Goal: Task Accomplishment & Management: Manage account settings

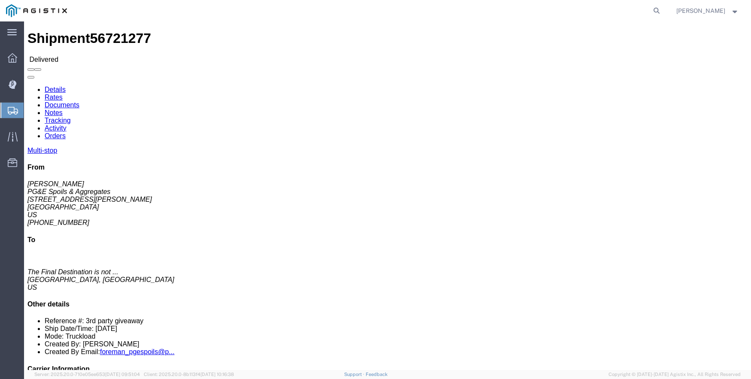
click link "Tracking"
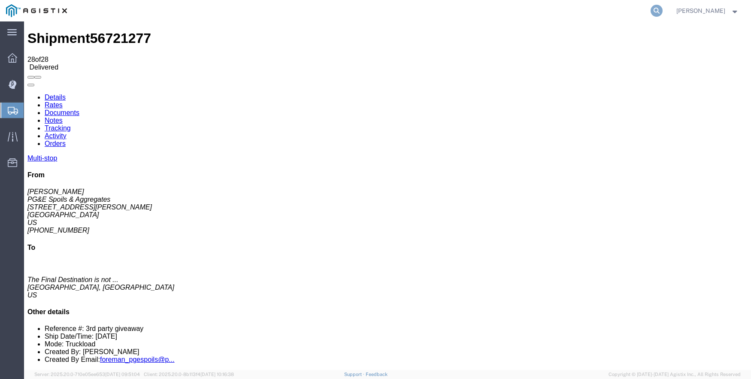
click at [663, 9] on icon at bounding box center [657, 11] width 12 height 12
type input "56483239"
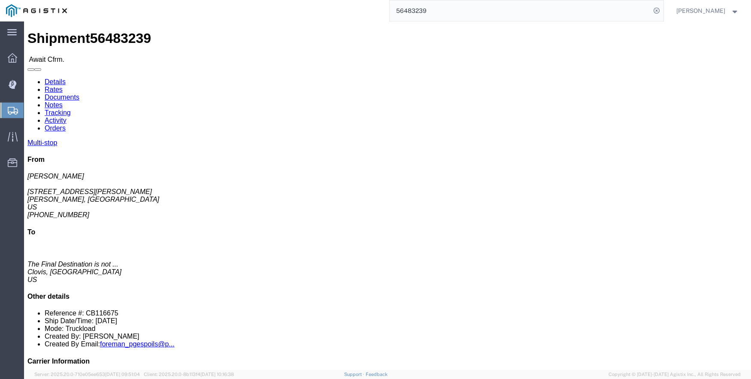
click link "Tracking"
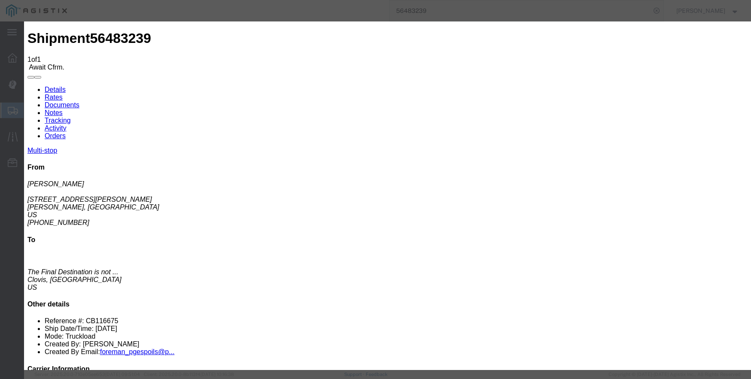
type input "10/01/2025"
type input "3:00 PM"
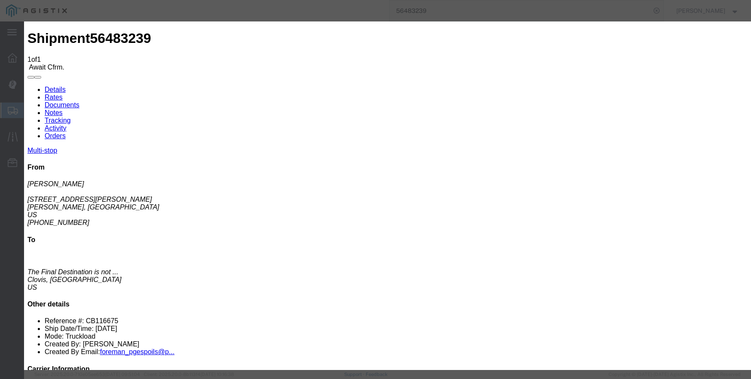
type input "08/14/2025"
type input "6:00 AM"
select select "ARVPULOC"
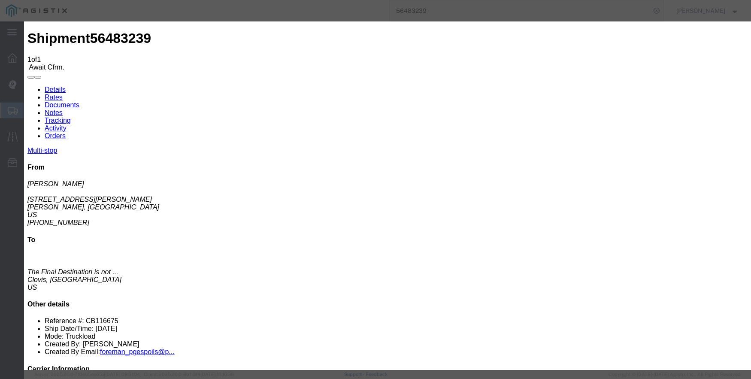
select select "{"pickupDeliveryInfoId": "122253956","pickupOrDelivery": "P","stopNum": "1","lo…"
select select "CA"
type input "Sangar"
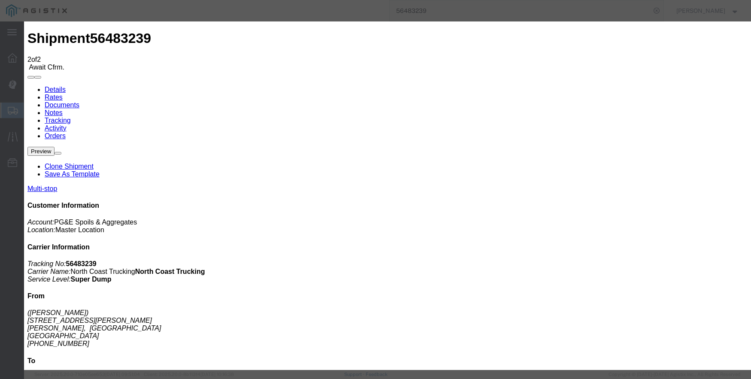
type input "10/01/2025"
type input "3:00 PM"
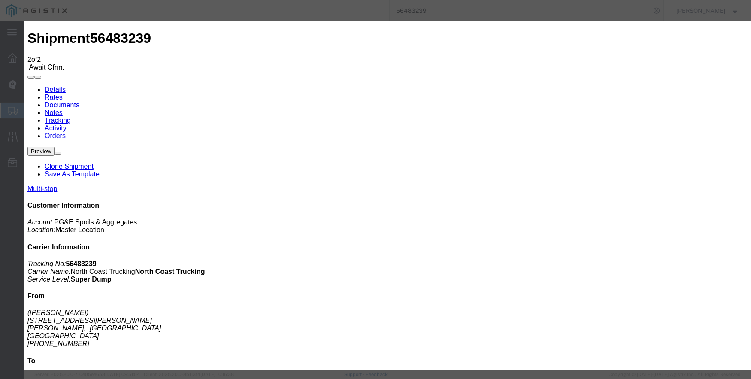
type input "08/14/2025"
type input "8:09 AM"
select select "DPTPULOC"
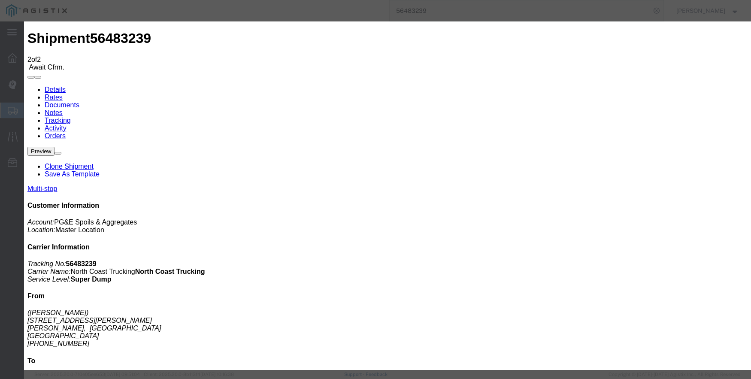
select select "{"pickupDeliveryInfoId": "122253956","pickupOrDelivery": "P","stopNum": "1","lo…"
select select "CA"
type input "Sangar"
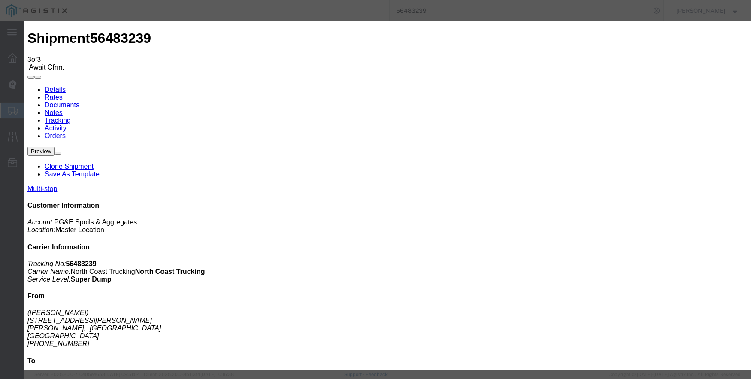
type input "10/01/2025"
type input "3:00 PM"
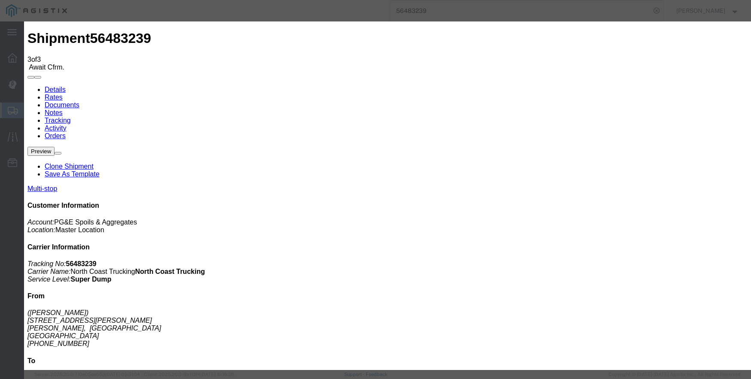
type input "08/14/2025"
type input "8:45 AM"
select select "ARVDLVLOC"
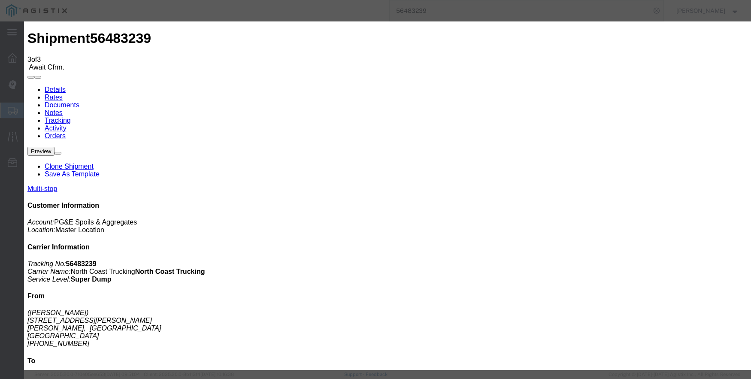
select select "{"pickupDeliveryInfoId": "122253957","pickupOrDelivery": "D","stopNum": "2","lo…"
select select "CA"
type input "Clovis"
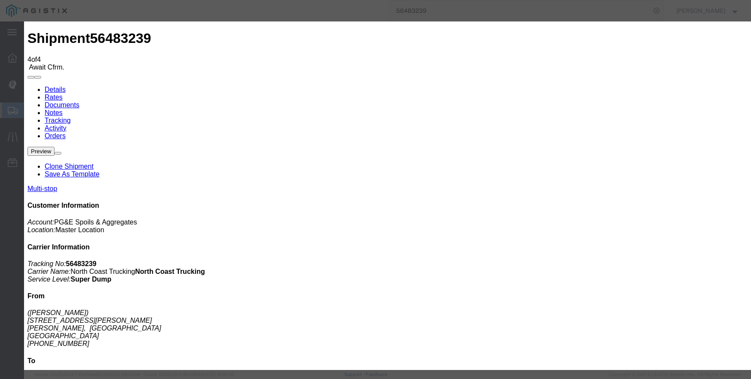
type input "10/01/2025"
type input "3:00 PM"
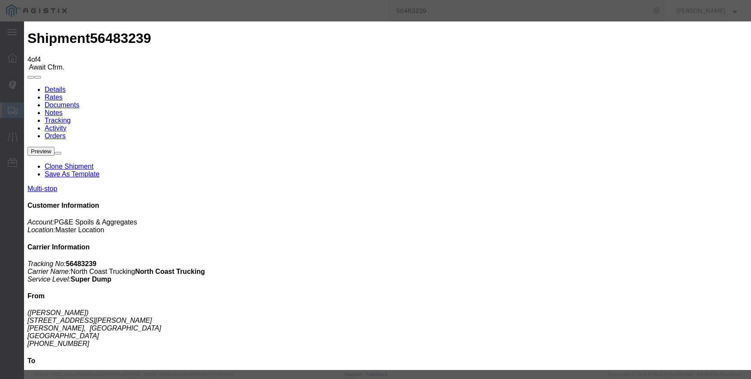
type input "08/14/2025"
type input "8:50 AM"
select select "DPTDLVLOC"
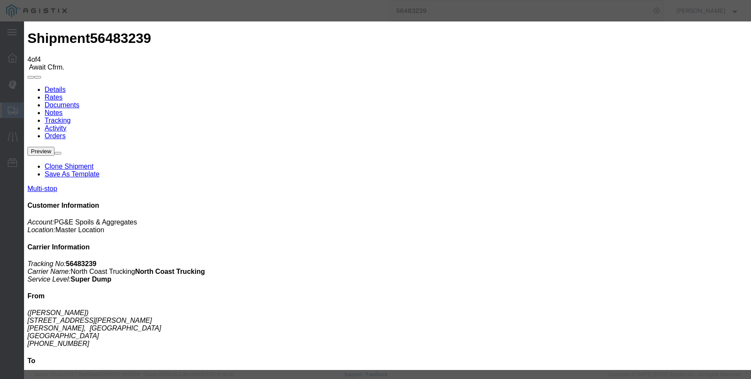
select select "{"pickupDeliveryInfoId": "122253957","pickupOrDelivery": "D","stopNum": "2","lo…"
select select "CA"
type input "Clovis"
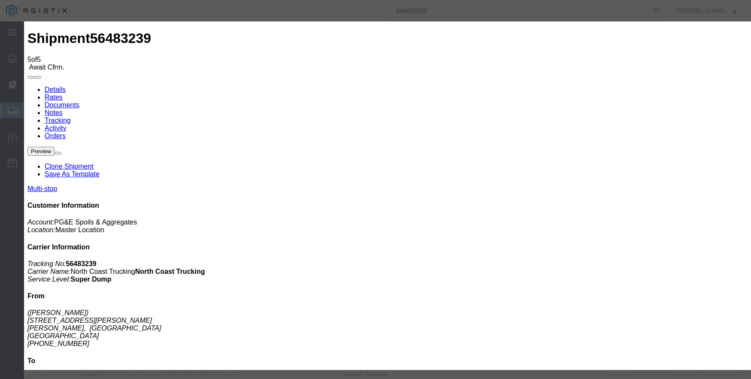
type input "10/01/2025"
type input "3:00 PM"
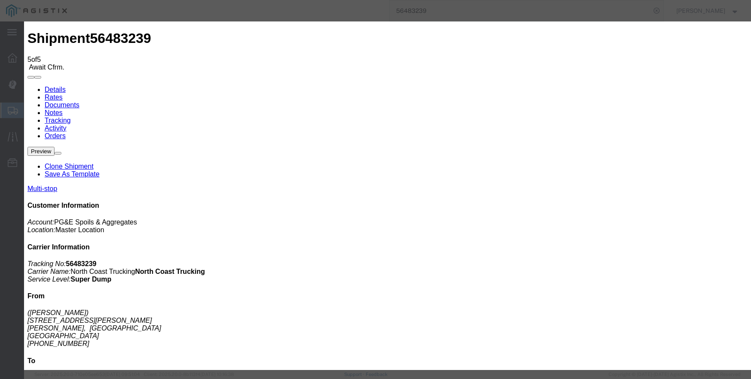
type input "08/14/2025"
type input "9:22 AM"
select select "ARVPULOC"
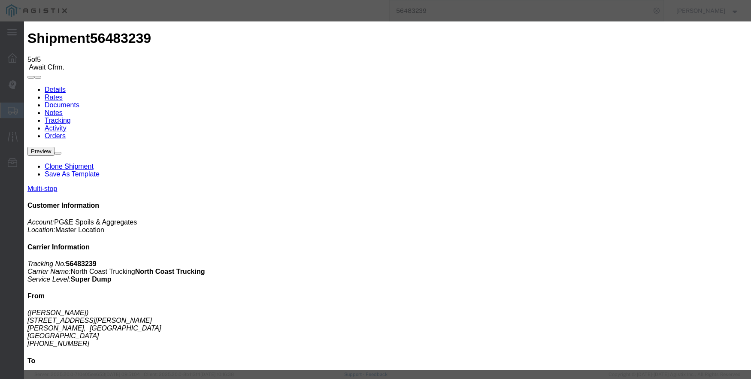
select select "{"pickupDeliveryInfoId": "122253956","pickupOrDelivery": "P","stopNum": "1","lo…"
select select "CA"
type input "Sangar"
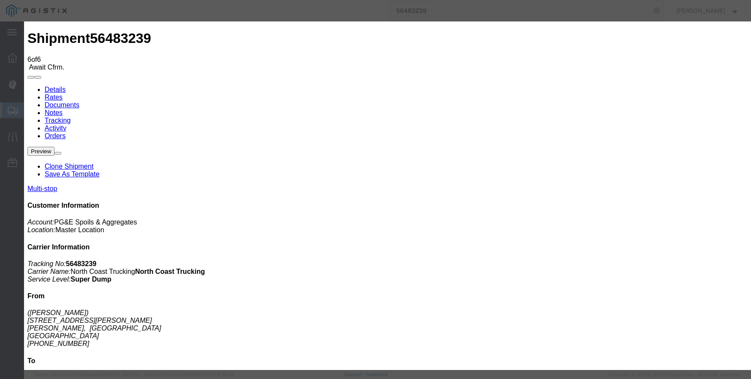
type input "10/01/2025"
type input "3:00 PM"
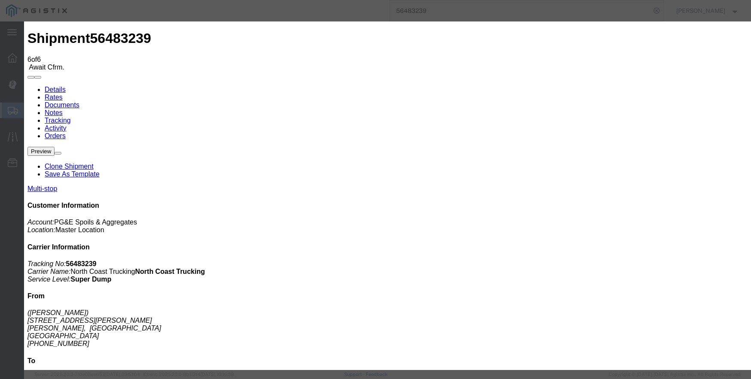
type input "08/14/2025"
type input "11:30 AM"
select select "DPTPULOC"
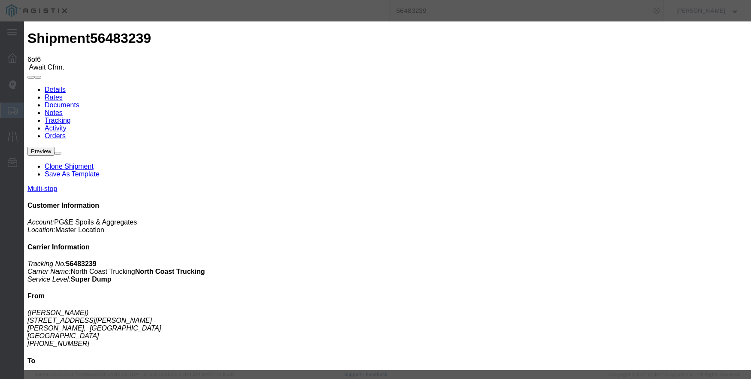
select select "{"pickupDeliveryInfoId": "122253956","pickupOrDelivery": "P","stopNum": "1","lo…"
select select "CA"
type input "Sangar"
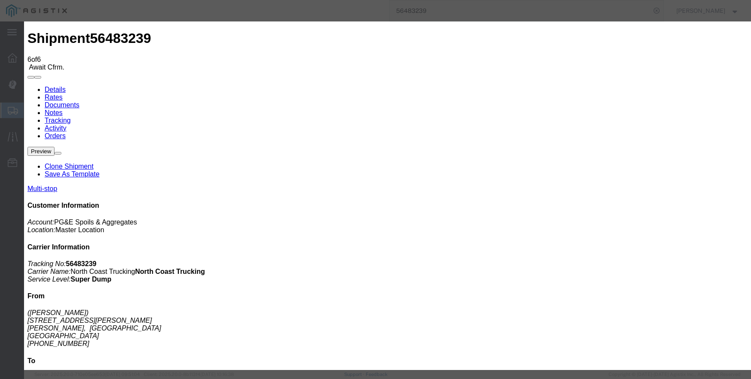
drag, startPoint x: 579, startPoint y: 299, endPoint x: 330, endPoint y: 74, distance: 335.8
select select "DPTDLVLOC"
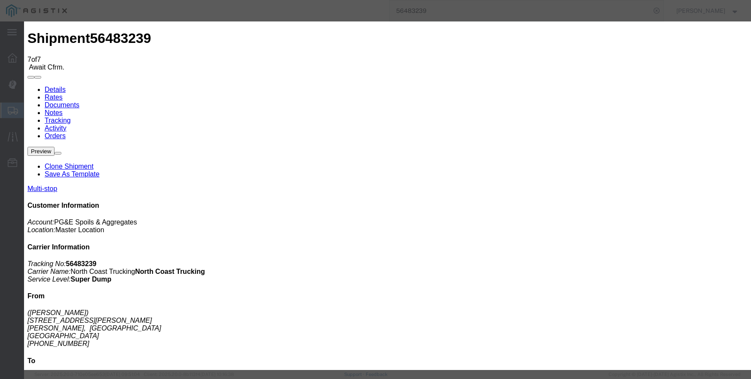
type input "10/01/2025"
type input "3:00 PM"
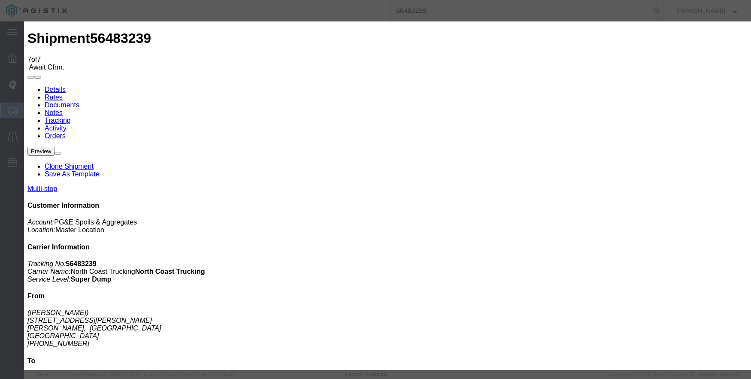
type input "08/14/2025"
type input "11:30 AM"
select select "ARVPULOC"
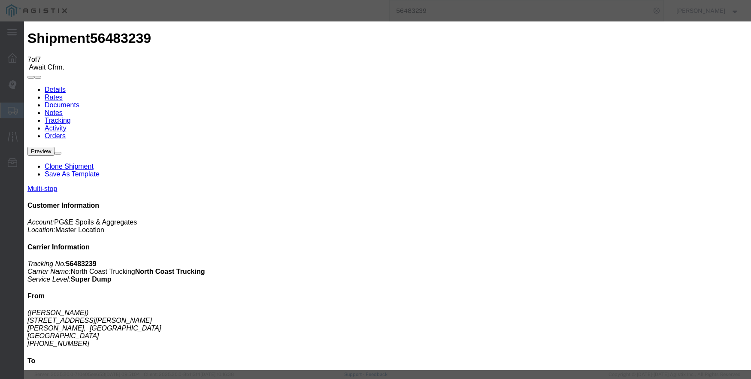
type input "Fresno"
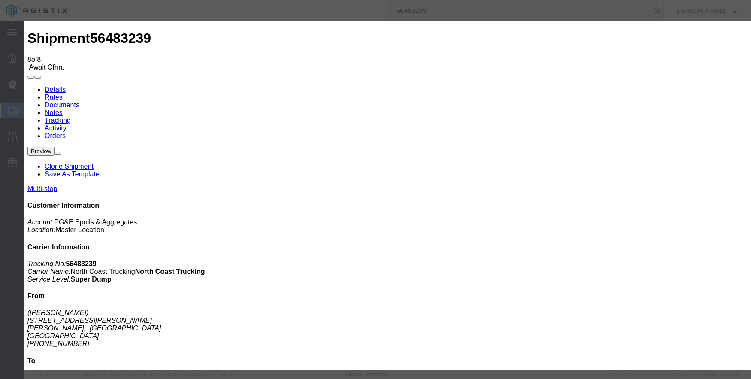
type input "10/01/2025"
type input "3:00 PM"
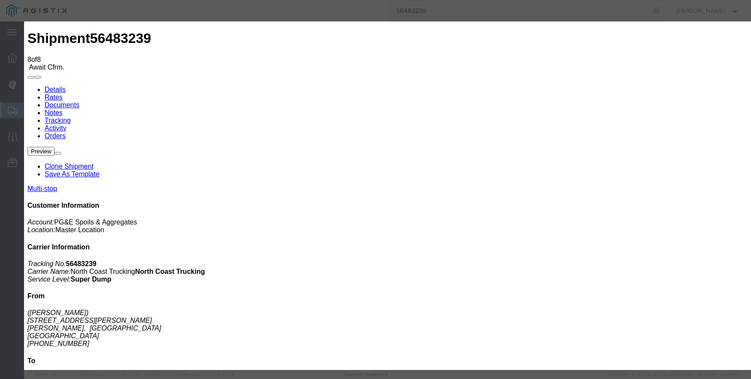
type input "08/14/2025"
type input "11:41 AM"
select select "DPTPULOC"
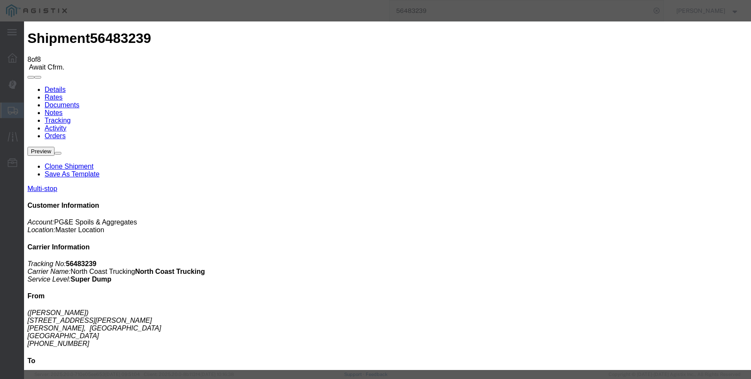
type input "Fresno"
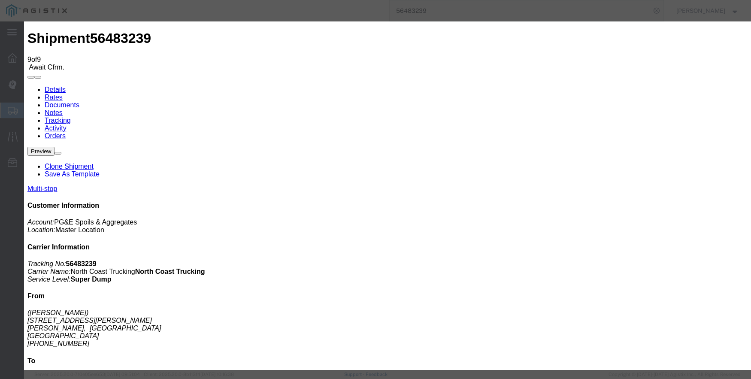
type input "10/01/2025"
type input "3:00 PM"
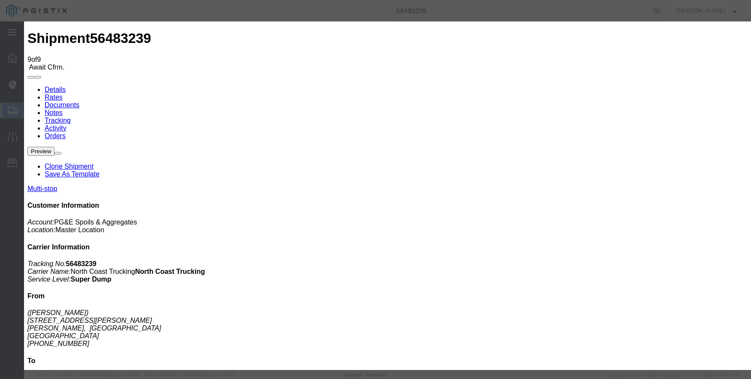
type input "08/14/2025"
type input "12:02 PM"
select select "ARVDLVLOC"
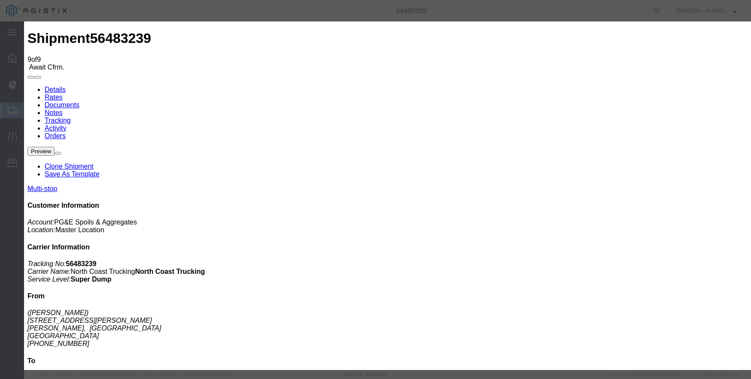
select select "{"pickupDeliveryInfoId": "122253957","pickupOrDelivery": "D","stopNum": "2","lo…"
select select "CA"
type input "Clovis"
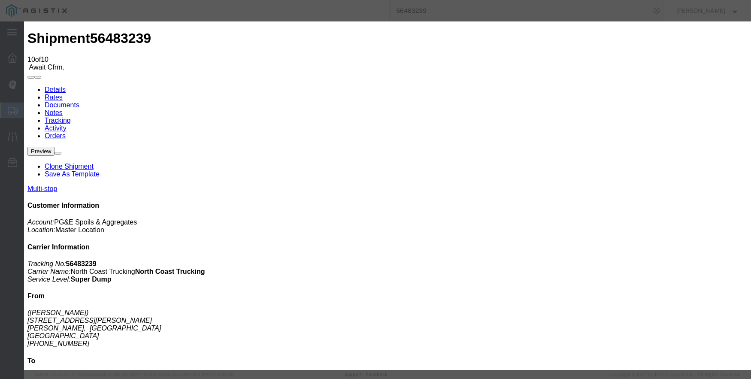
type input "10/01/2025"
type input "3:00 PM"
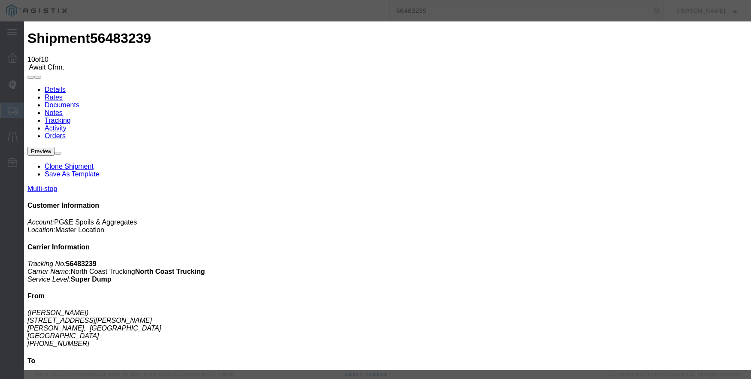
type input "08/14/2025"
type input "12:30 PM"
select select "DPTDLVLOC"
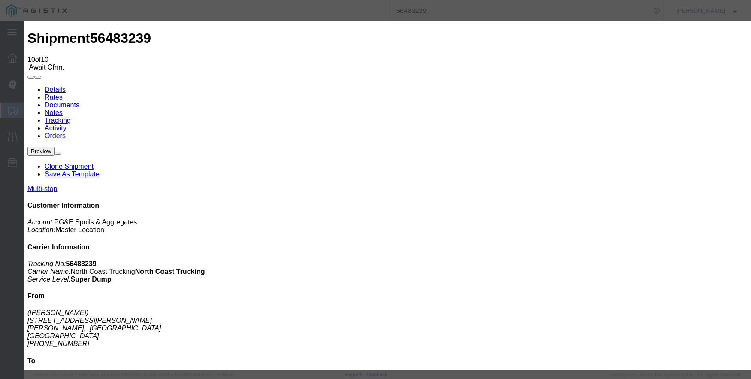
select select "{"pickupDeliveryInfoId": "122253957","pickupOrDelivery": "D","stopNum": "2","lo…"
select select "CA"
type input "Clovis"
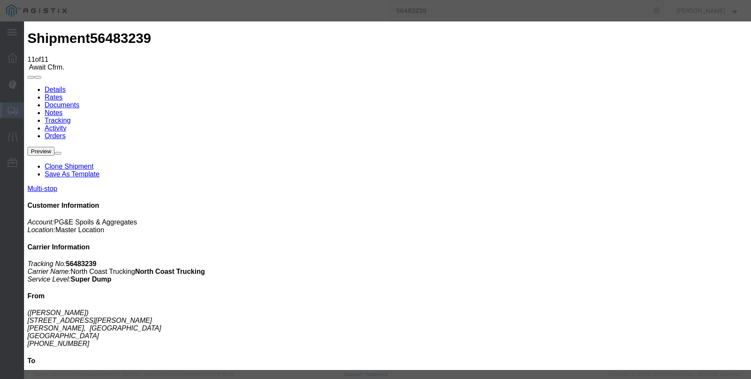
type input "10/01/2025"
type input "3:00 PM"
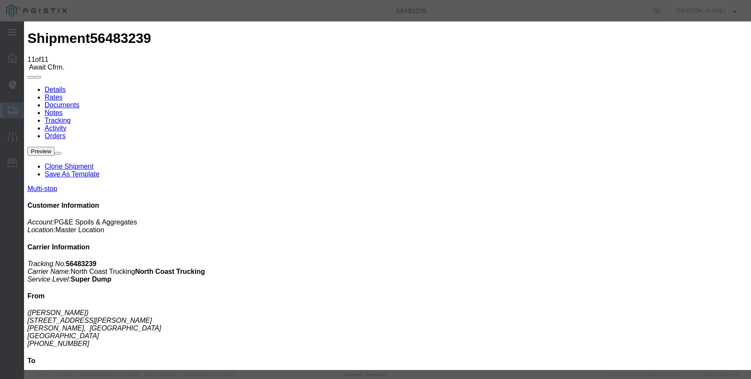
type input "08/14/2025"
type input "1:00 PM"
select select "ARVPULOC"
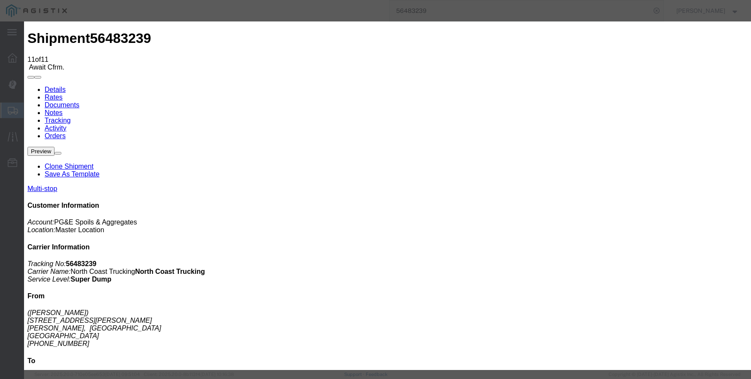
type input "Fresno"
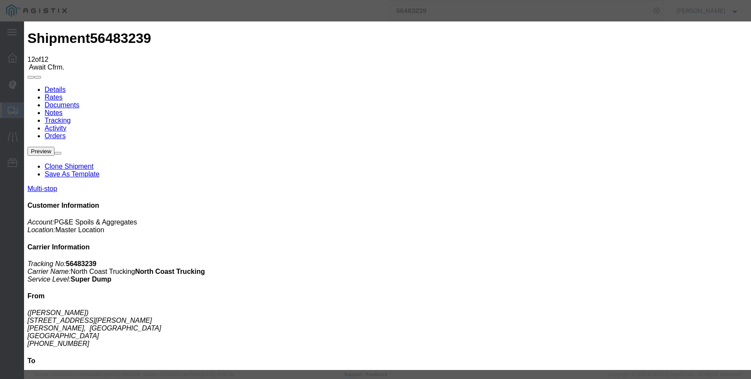
type input "10/01/2025"
type input "3:00 PM"
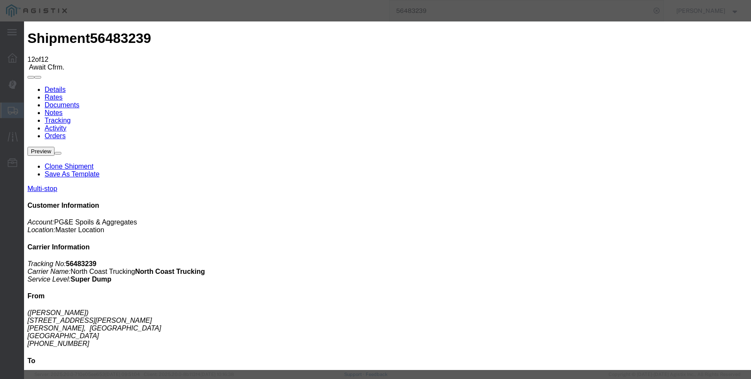
type input "08/14/2025"
type input "1:10 PM"
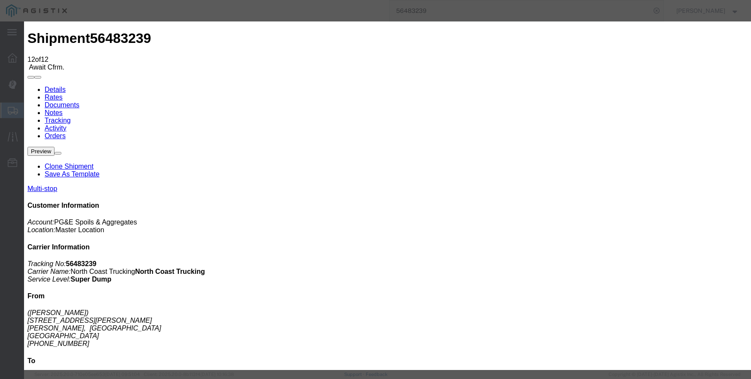
select select "DPTPULOC"
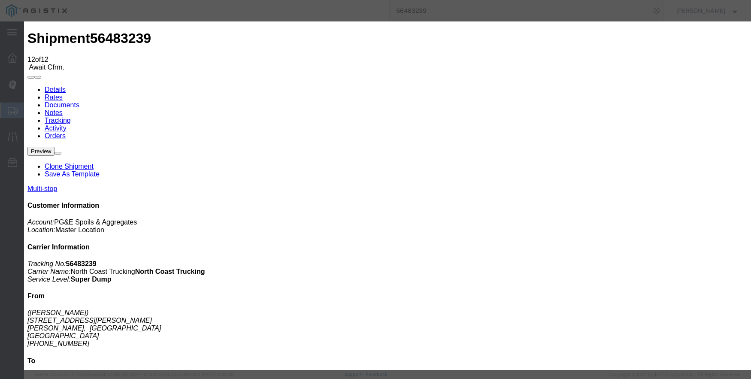
type input "Fresno"
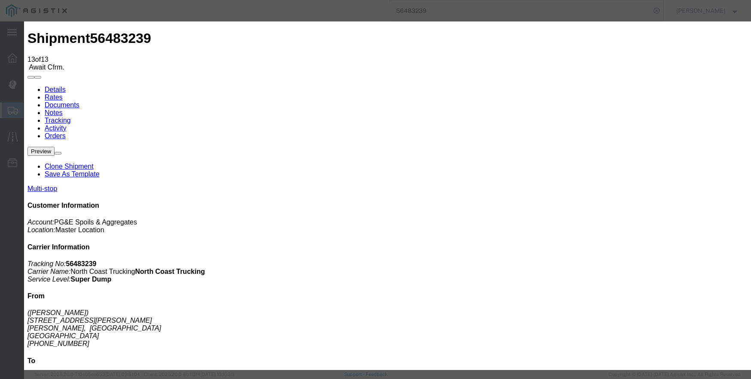
type input "10/01/2025"
type input "3:00 PM"
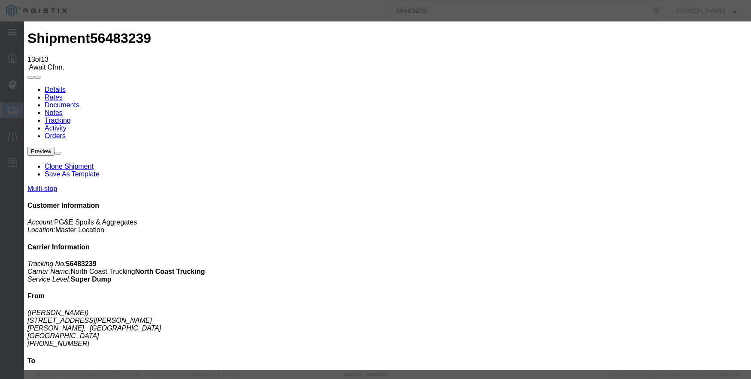
type input "08/14/2025"
type input "1:40 PM"
select select "ARVDLVLOC"
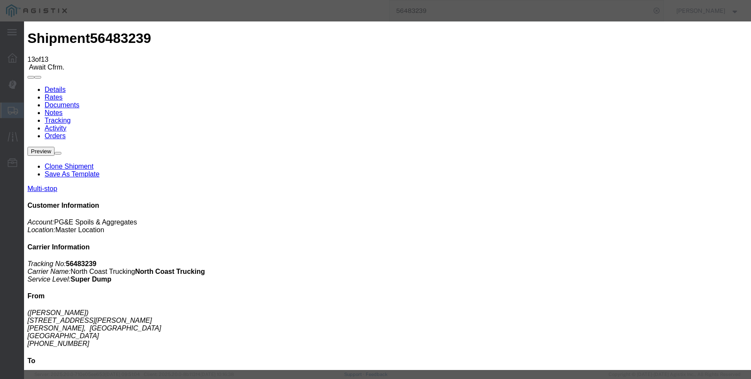
select select "{"pickupDeliveryInfoId": "122253957","pickupOrDelivery": "D","stopNum": "2","lo…"
select select "CA"
type input "Clovis"
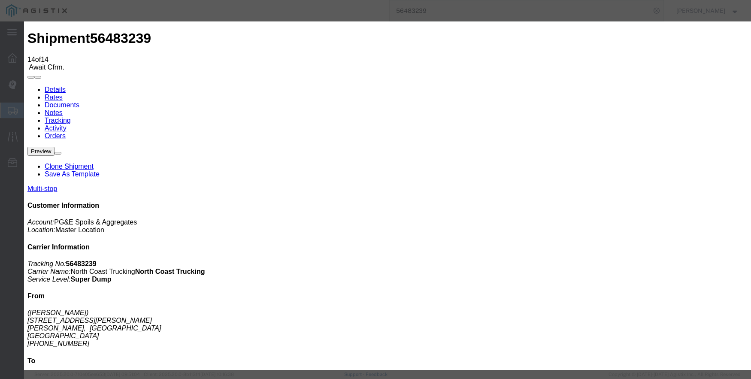
type input "10/01/2025"
type input "3:00 PM"
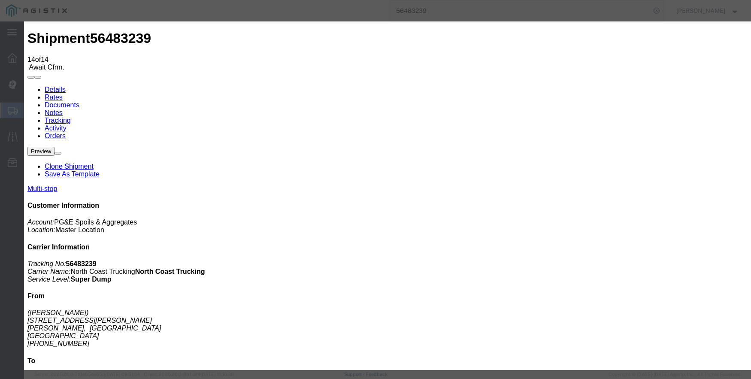
type input "08/14/2025"
type input "1:45 PM"
select select "DPTDLVLOC"
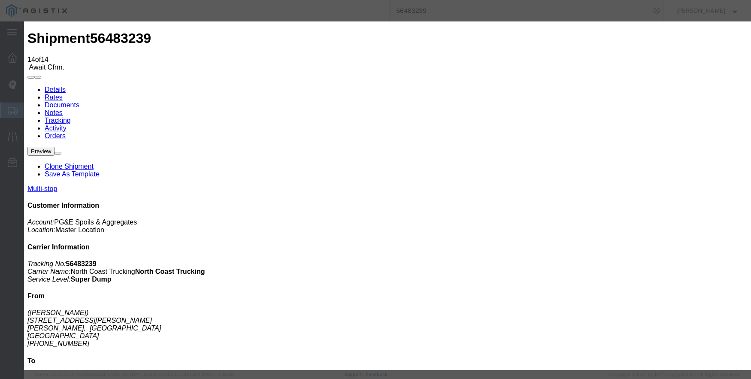
select select "{"pickupDeliveryInfoId": "122253957","pickupOrDelivery": "D","stopNum": "2","lo…"
select select "CA"
type input "Clovis"
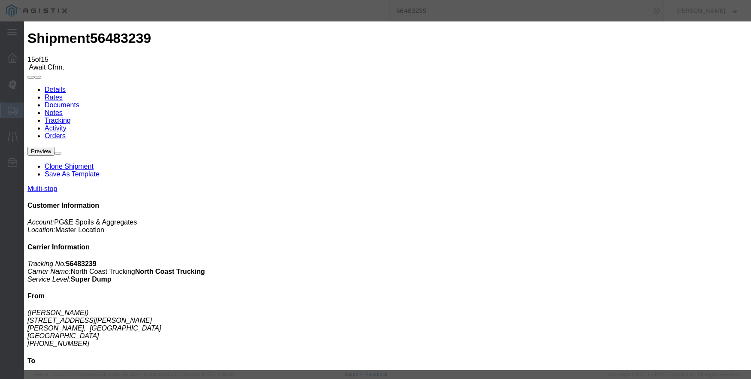
type input "10/01/2025"
type input "3:00 PM"
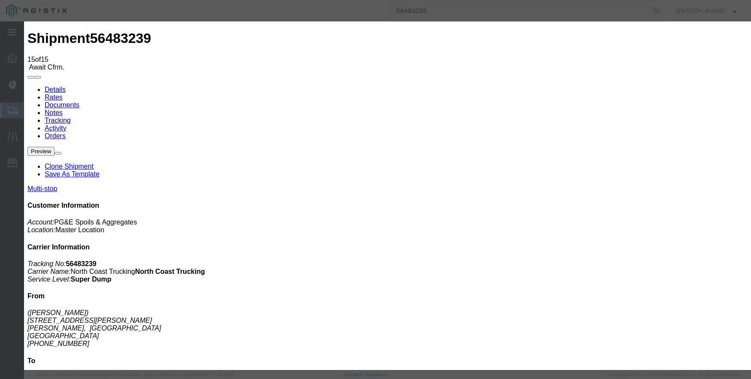
type input "08/14/2025"
type input "10:00 AM"
select select "BREAKSTART"
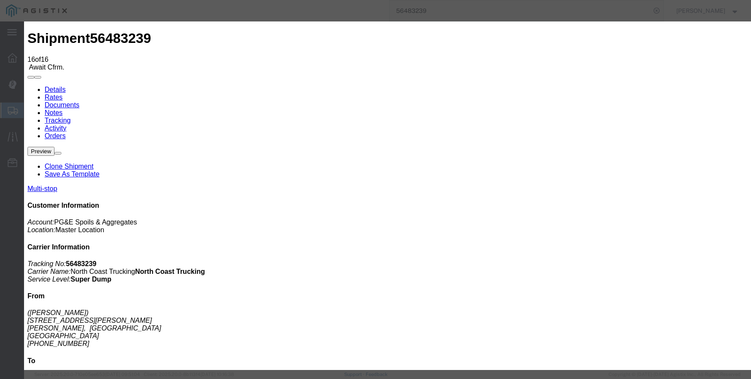
type input "10/01/2025"
type input "3:00 PM"
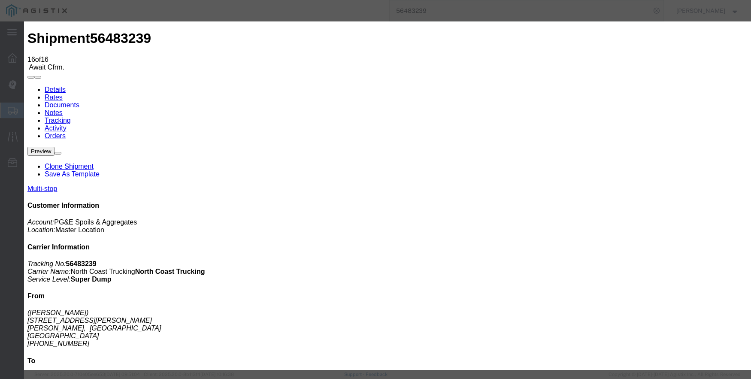
type input "08/14/2025"
type input "10:30 AM"
select select "BREAKSTOP"
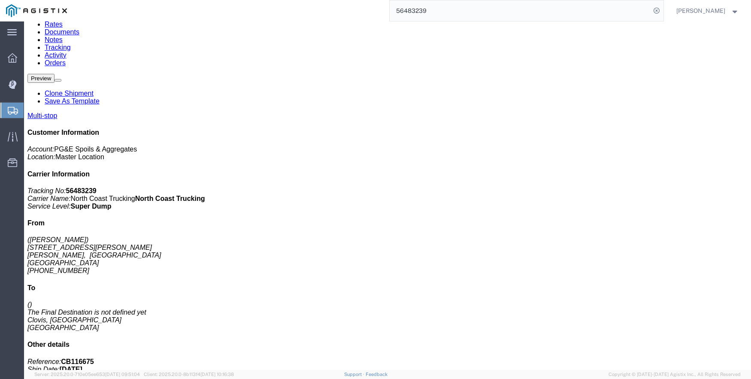
scroll to position [86, 0]
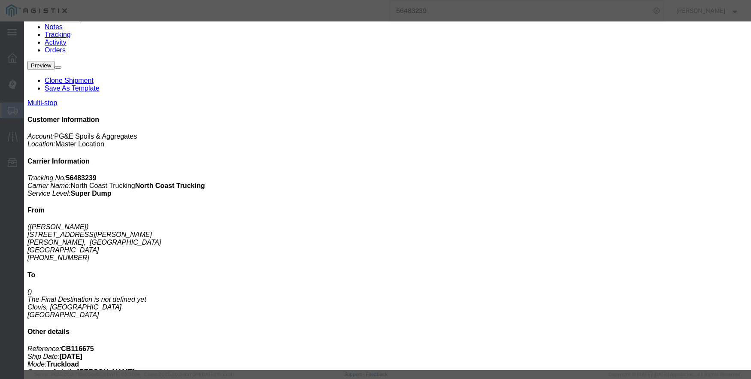
type input "3:00 PM"
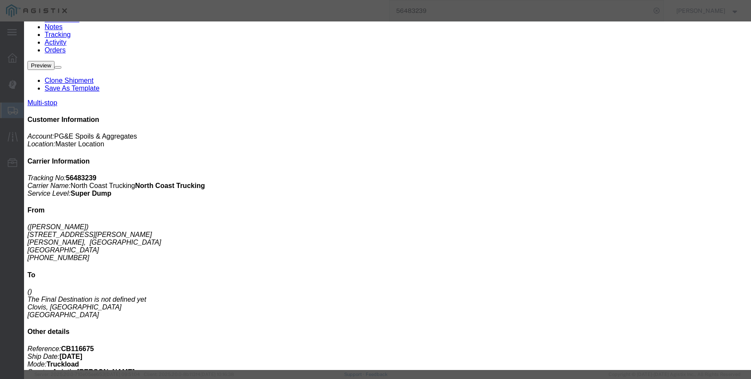
type input "2:30 PM"
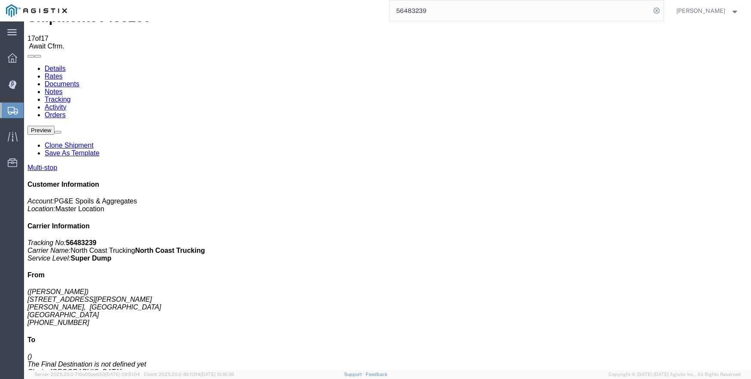
scroll to position [0, 0]
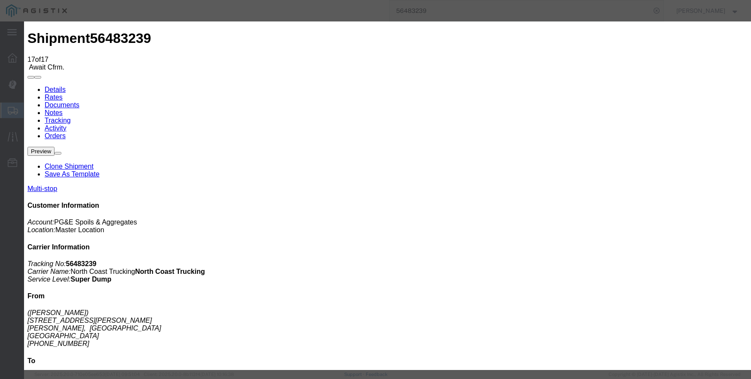
type input "10/01/2025"
type input "3:00 PM"
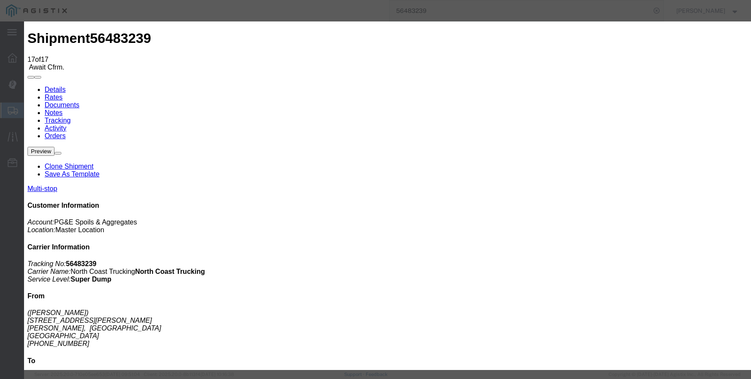
type input "08/14/2025"
type input "2:00 PM"
select select "ARVPULOC"
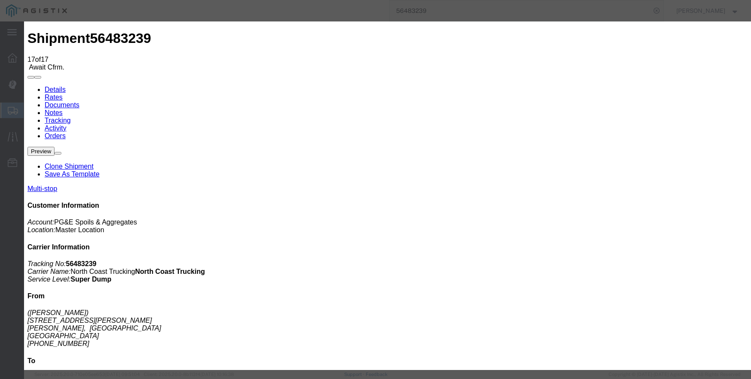
type input "Fresno"
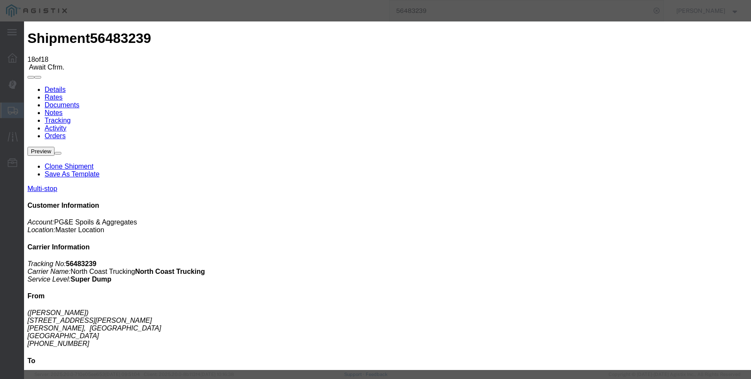
type input "10/01/2025"
type input "3:00 PM"
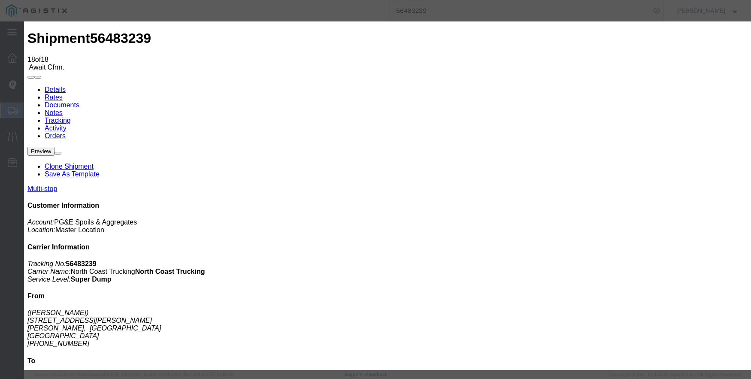
type input "08/14/2025"
type input "2:10 PM"
select select "DPTPULOC"
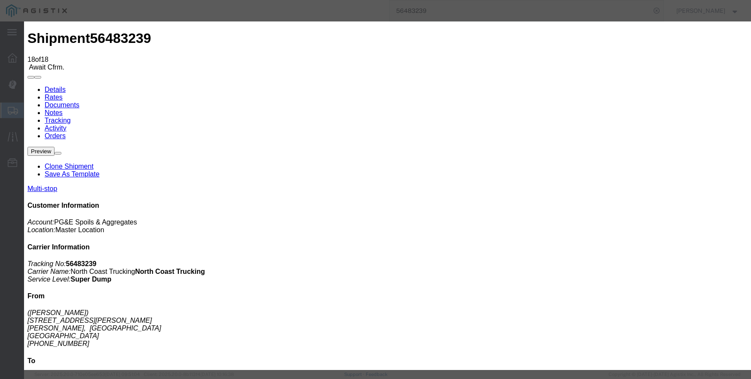
type input "Fresno"
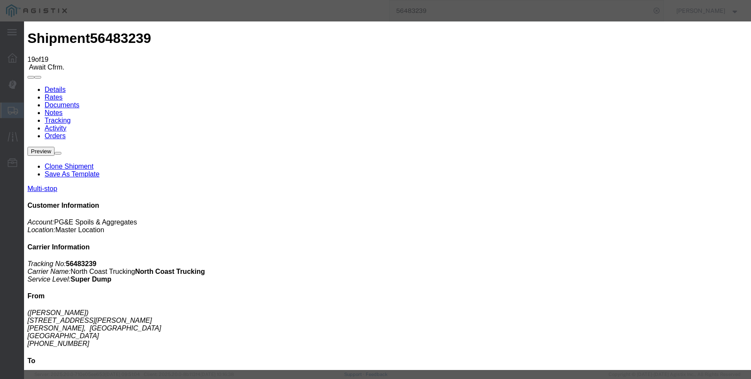
type input "10/01/2025"
type input "3:00 PM"
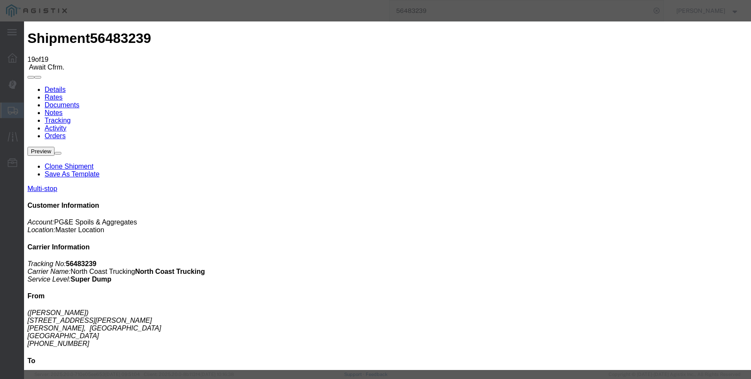
type input "08/14/2025"
type input "2:25 PM"
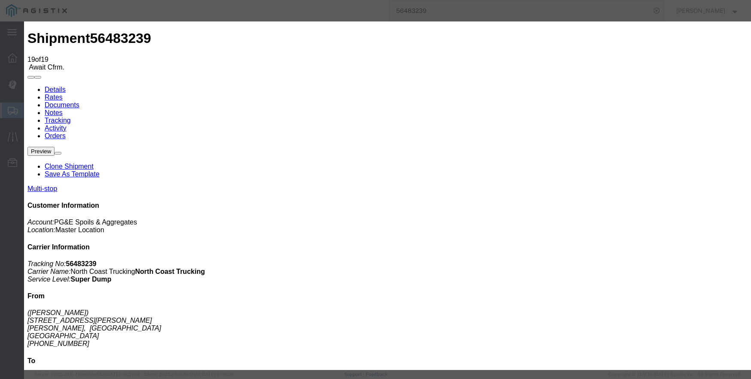
select select "ARVDLVLOC"
select select "{"pickupDeliveryInfoId": "122253957","pickupOrDelivery": "D","stopNum": "2","lo…"
select select "CA"
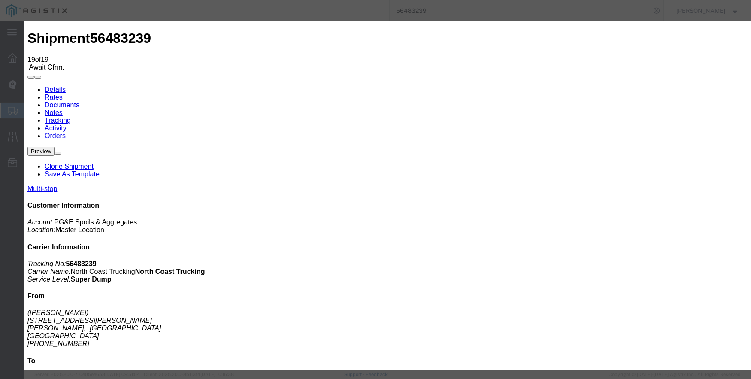
type input "Clovis"
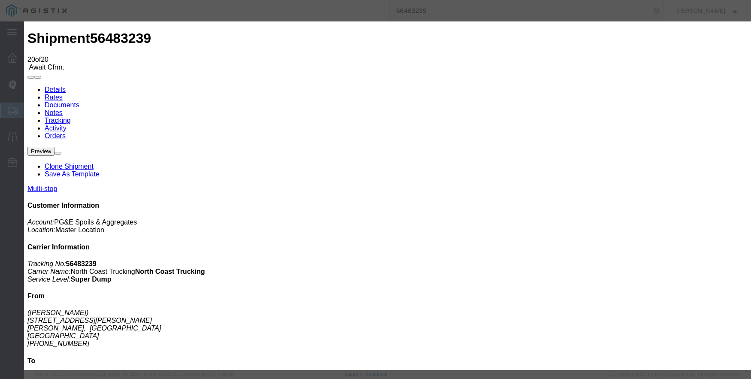
type input "10/01/2025"
type input "3:00 PM"
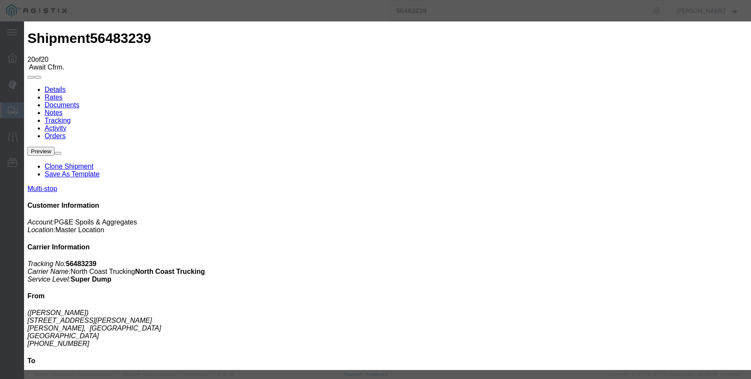
type input "08/14/2025"
type input "2:29 PM"
select select "DPTDLVLOC"
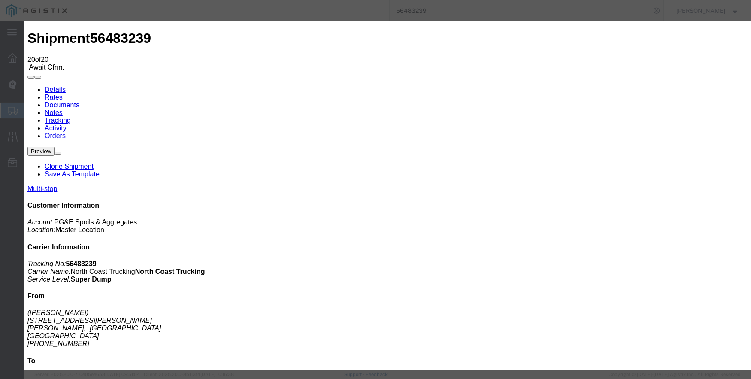
select select "{"pickupDeliveryInfoId": "122253957","pickupOrDelivery": "D","stopNum": "2","lo…"
select select "CA"
type input "Clovis"
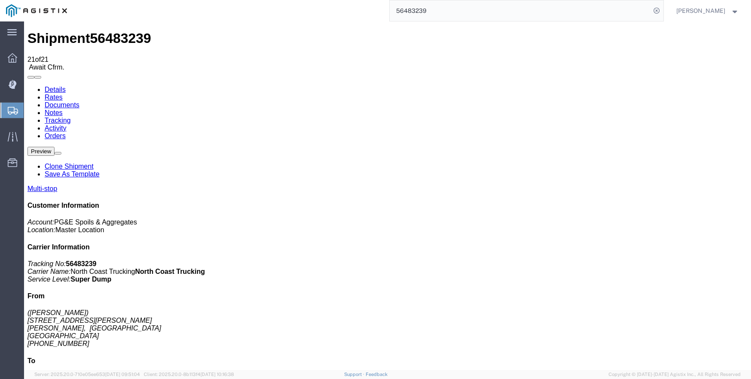
click at [79, 101] on link "Documents" at bounding box center [62, 104] width 35 height 7
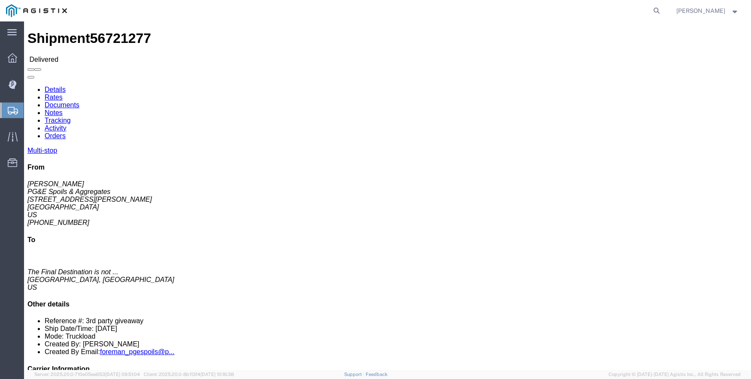
click at [658, 9] on agx-global-search at bounding box center [526, 10] width 275 height 21
click at [663, 8] on icon at bounding box center [657, 11] width 12 height 12
type input "56483239"
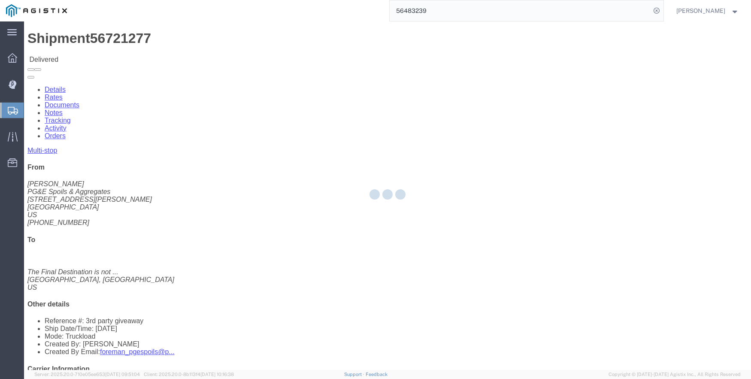
click at [460, 13] on input "56483239" at bounding box center [520, 10] width 261 height 21
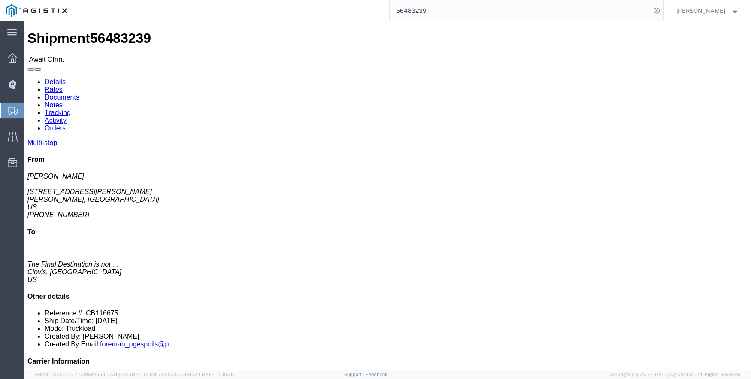
click link "Documents"
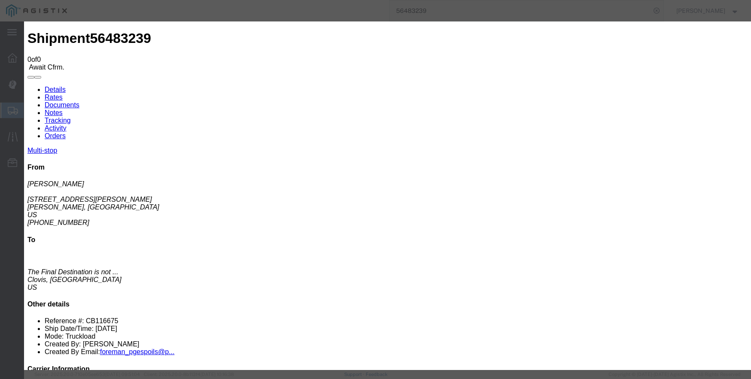
type input "C:\fakepath\08.14.25 PGE 3097623-56483239 Augie.pdf"
select select
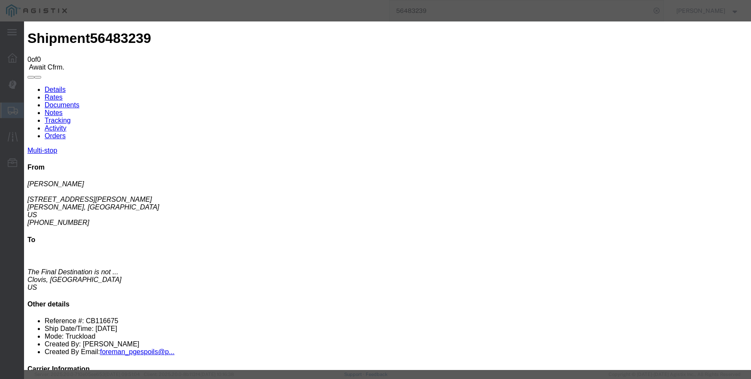
select select
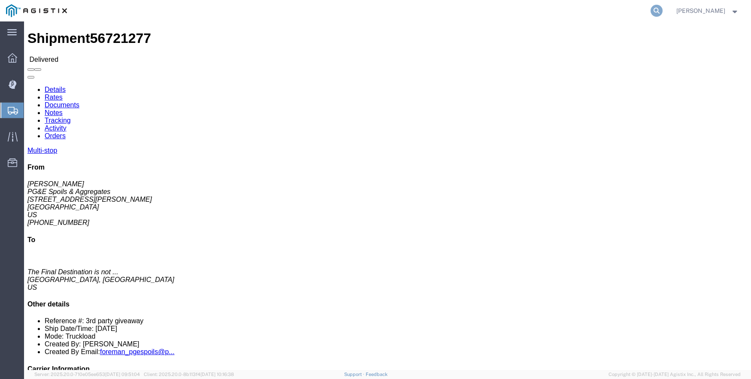
click at [663, 12] on icon at bounding box center [657, 11] width 12 height 12
type input "56855290"
click link "Tracking"
